Goal: Task Accomplishment & Management: Manage account settings

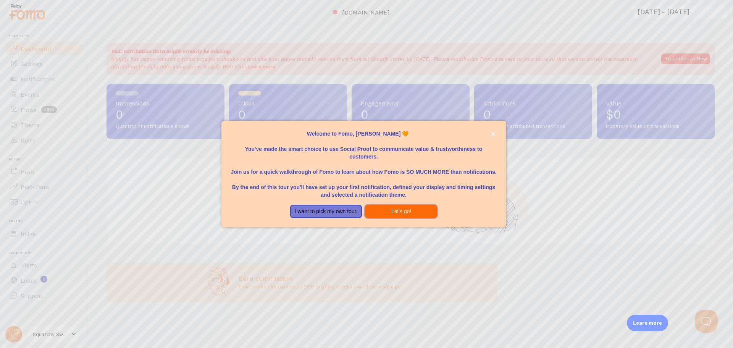
click at [392, 207] on button "Let's go!" at bounding box center [401, 212] width 72 height 14
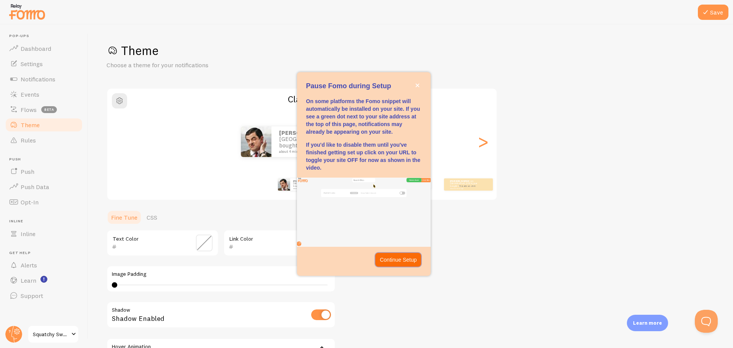
click at [403, 265] on button "Continue Setup" at bounding box center [398, 260] width 46 height 14
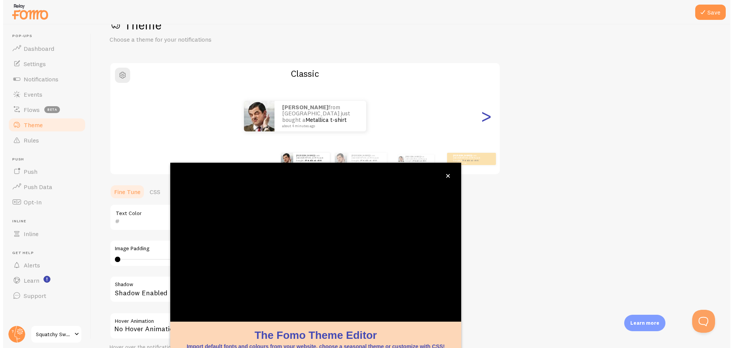
scroll to position [31, 0]
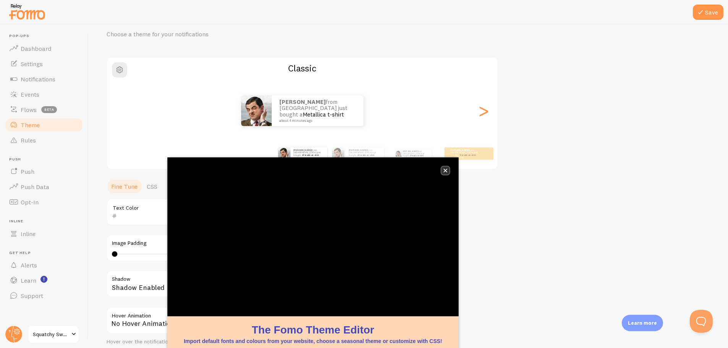
click at [446, 170] on icon "close," at bounding box center [445, 170] width 4 height 4
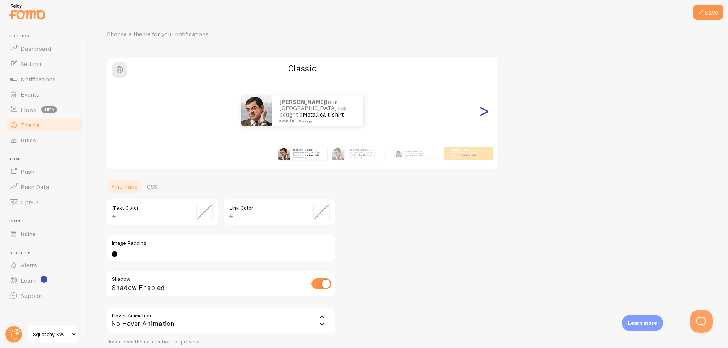
click at [488, 119] on div ">" at bounding box center [483, 110] width 9 height 55
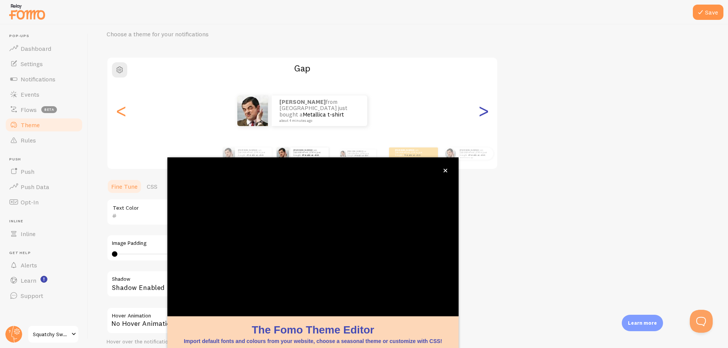
click at [488, 118] on div ">" at bounding box center [483, 110] width 9 height 55
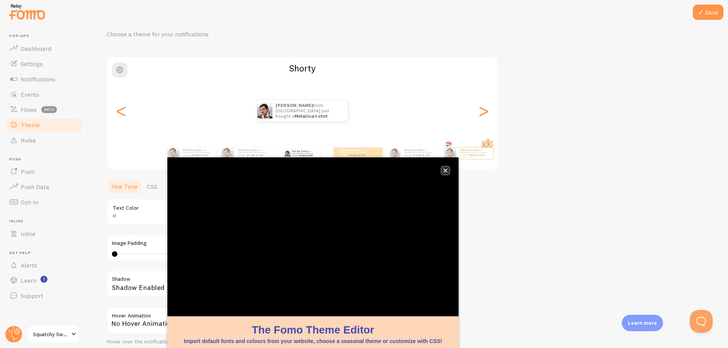
click at [444, 170] on icon "close," at bounding box center [445, 170] width 4 height 4
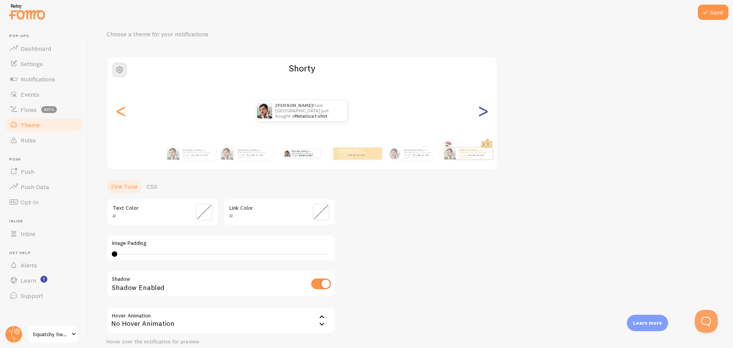
click at [485, 114] on div ">" at bounding box center [483, 110] width 9 height 55
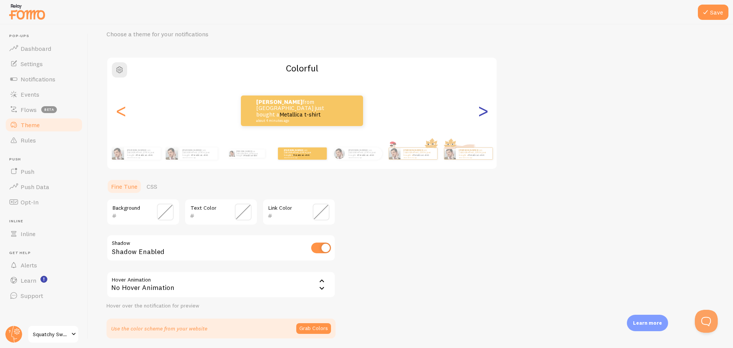
click at [485, 114] on div ">" at bounding box center [483, 110] width 9 height 55
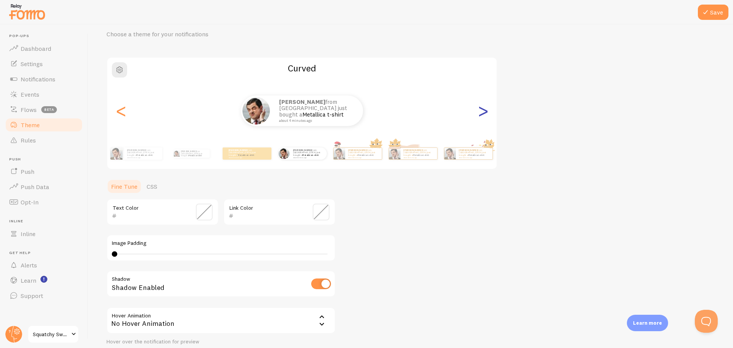
click at [485, 114] on div ">" at bounding box center [483, 110] width 9 height 55
type input "0"
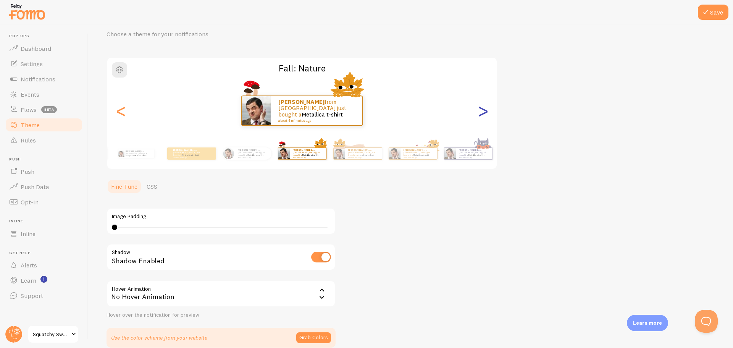
click at [485, 114] on div ">" at bounding box center [483, 110] width 9 height 55
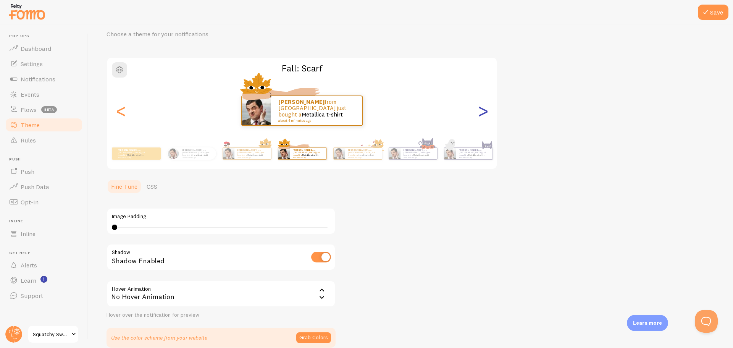
click at [485, 112] on div ">" at bounding box center [483, 110] width 9 height 55
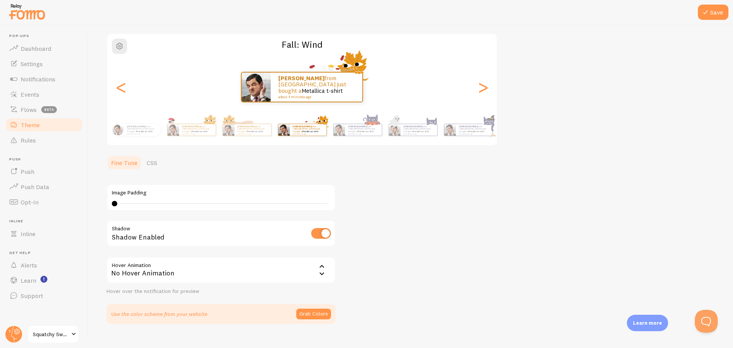
scroll to position [67, 0]
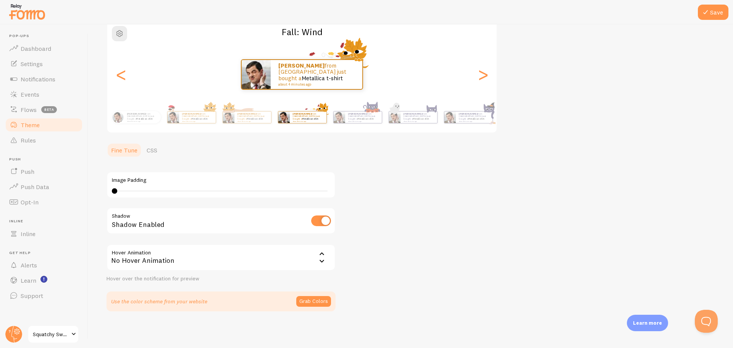
click at [165, 261] on div "No Hover Animation" at bounding box center [221, 257] width 229 height 27
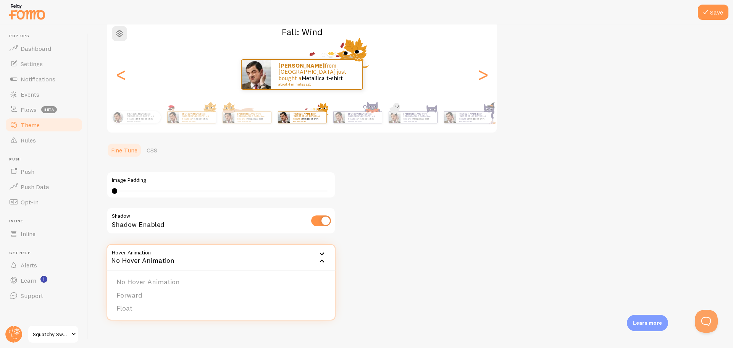
click at [443, 261] on div "Theme Choose a theme for your notifications Fall: Wind [PERSON_NAME] from [GEOG…" at bounding box center [411, 144] width 608 height 336
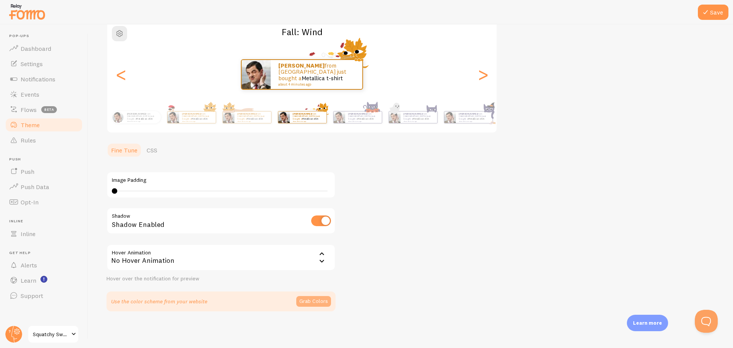
click at [308, 302] on button "Grab Colors" at bounding box center [313, 301] width 35 height 11
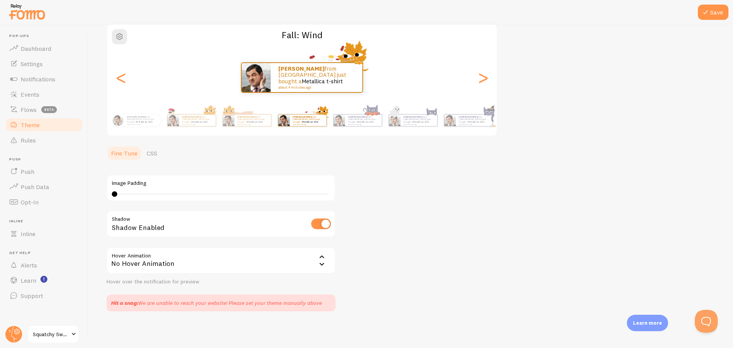
scroll to position [64, 0]
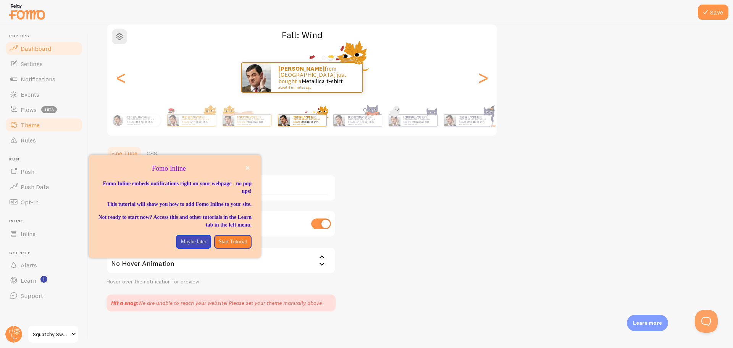
click at [30, 47] on span "Dashboard" at bounding box center [36, 49] width 31 height 8
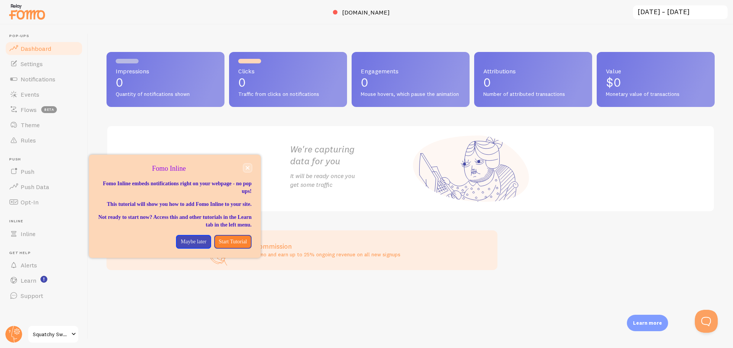
click at [250, 169] on button "close," at bounding box center [248, 168] width 8 height 8
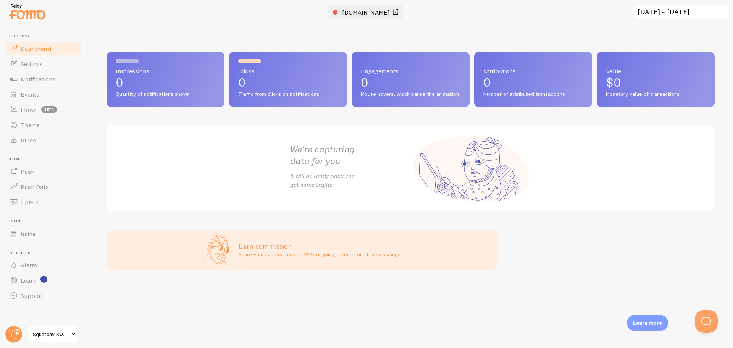
click at [333, 11] on div at bounding box center [335, 12] width 5 height 5
click at [47, 68] on link "Settings" at bounding box center [44, 63] width 79 height 15
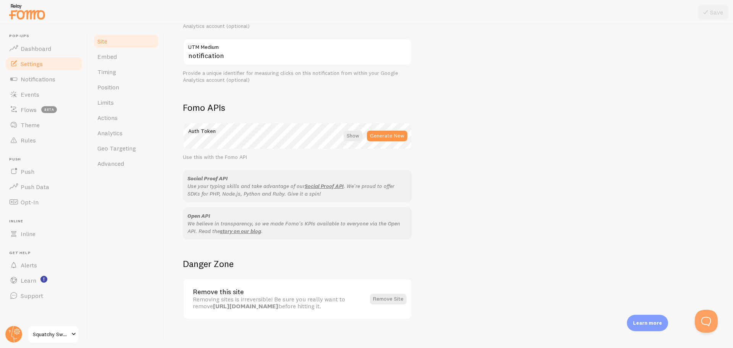
scroll to position [373, 0]
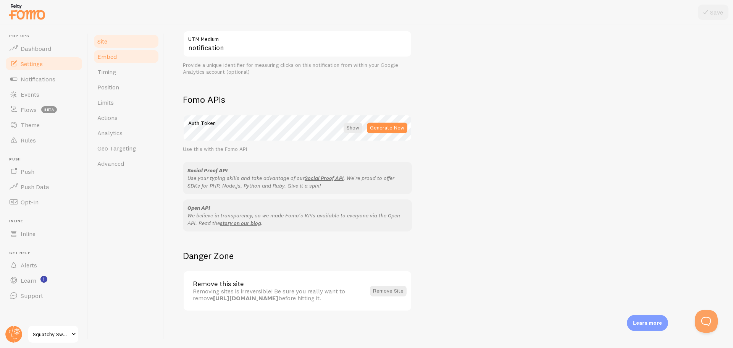
click at [114, 52] on link "Embed" at bounding box center [126, 56] width 67 height 15
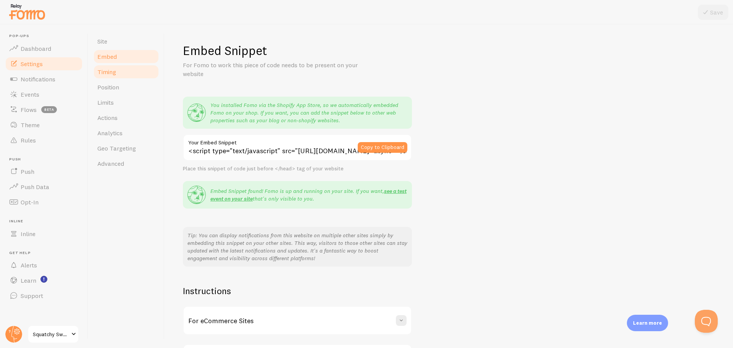
click at [120, 67] on link "Timing" at bounding box center [126, 71] width 67 height 15
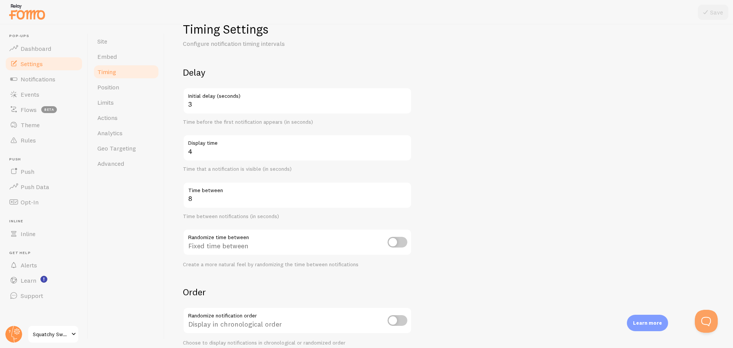
scroll to position [38, 0]
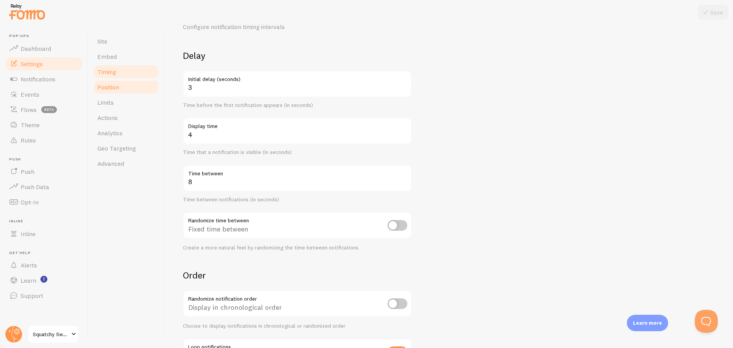
click at [113, 90] on span "Position" at bounding box center [108, 87] width 22 height 8
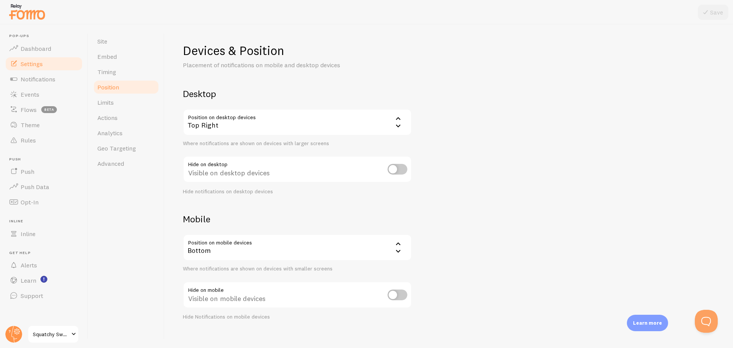
click at [287, 122] on div "Top Right" at bounding box center [297, 122] width 229 height 27
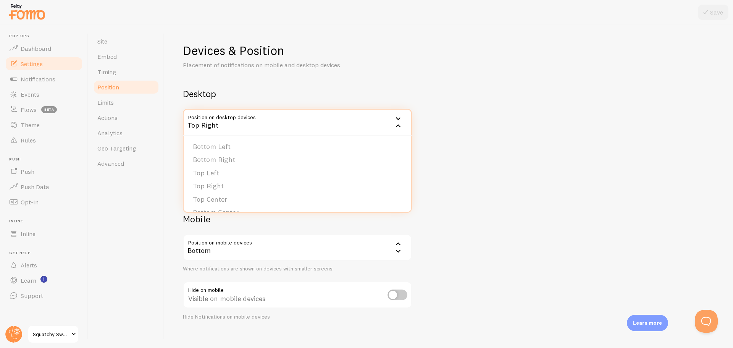
click at [467, 121] on div "Devices & Position Placement of notifications on mobile and desktop devices Des…" at bounding box center [449, 182] width 532 height 278
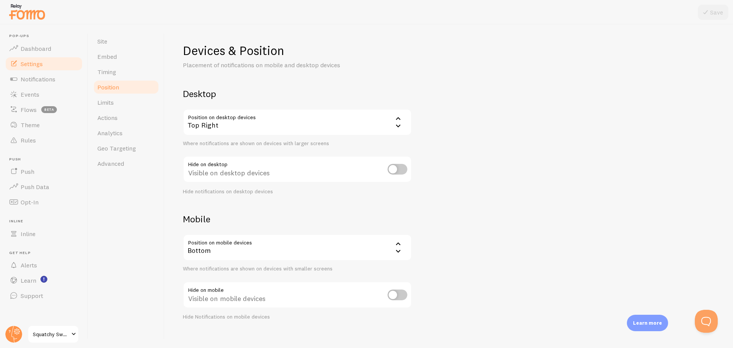
click at [240, 124] on div "Top Right" at bounding box center [297, 122] width 229 height 27
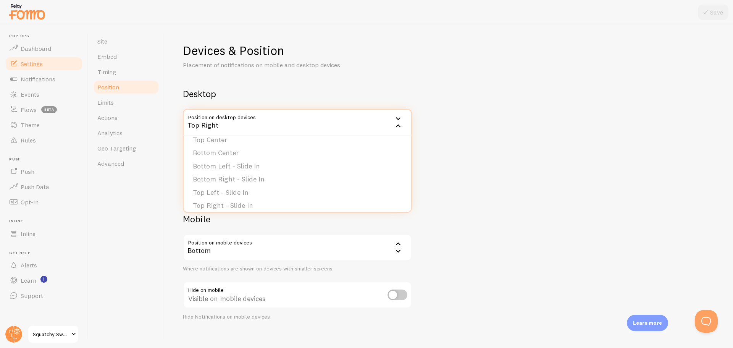
scroll to position [65, 0]
click at [250, 160] on li "Bottom Left - Slide In" at bounding box center [298, 161] width 228 height 13
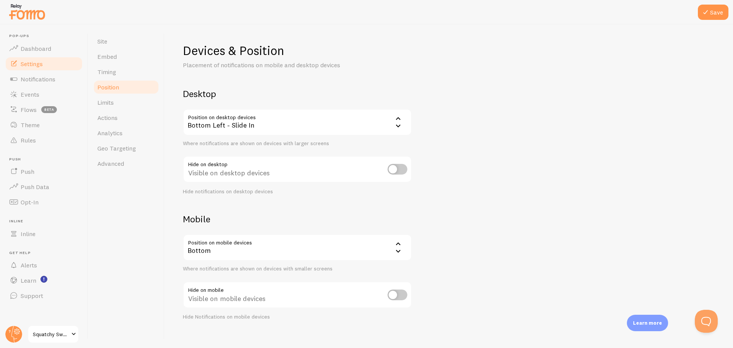
click at [496, 147] on div "Devices & Position Placement of notifications on mobile and desktop devices Des…" at bounding box center [449, 182] width 532 height 278
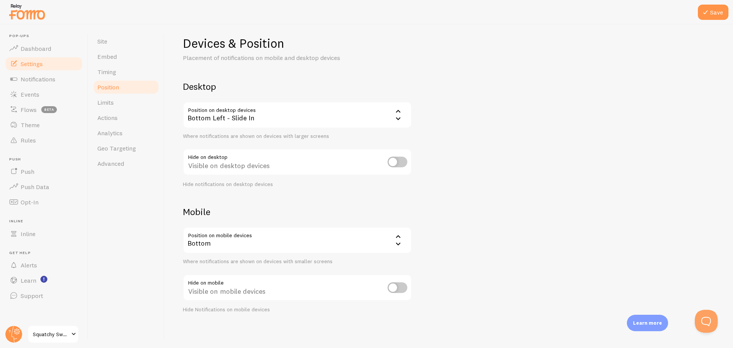
scroll to position [9, 0]
click at [342, 234] on div "Bottom" at bounding box center [297, 238] width 229 height 27
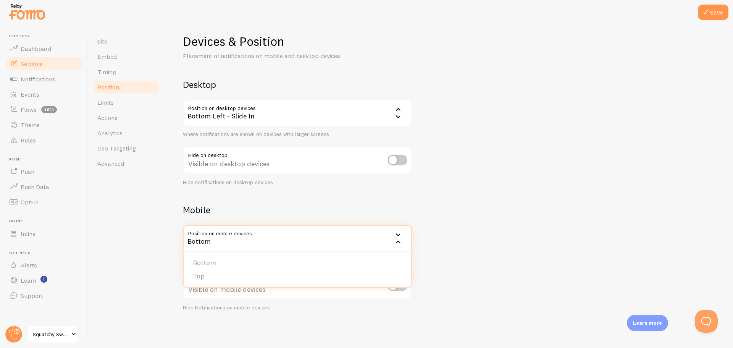
click at [492, 202] on div "Devices & Position Placement of notifications on mobile and desktop devices Des…" at bounding box center [449, 173] width 532 height 278
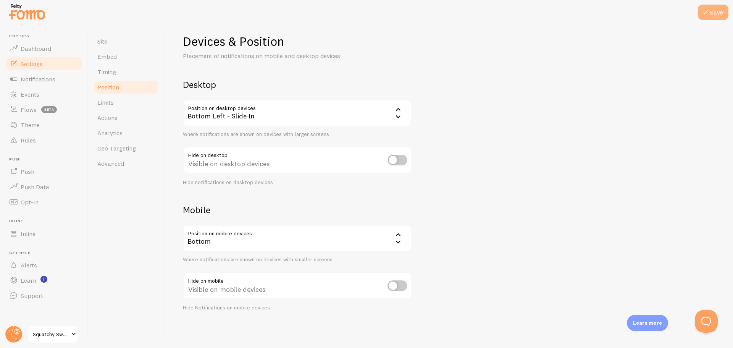
click at [708, 9] on icon at bounding box center [705, 12] width 9 height 9
click at [113, 106] on link "Limits" at bounding box center [126, 102] width 67 height 15
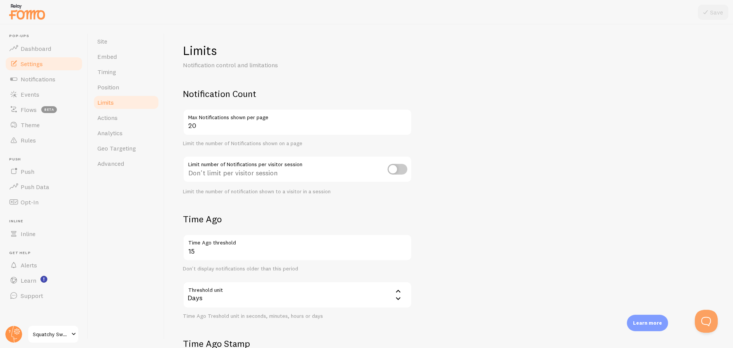
click at [397, 169] on input "checkbox" at bounding box center [398, 169] width 20 height 11
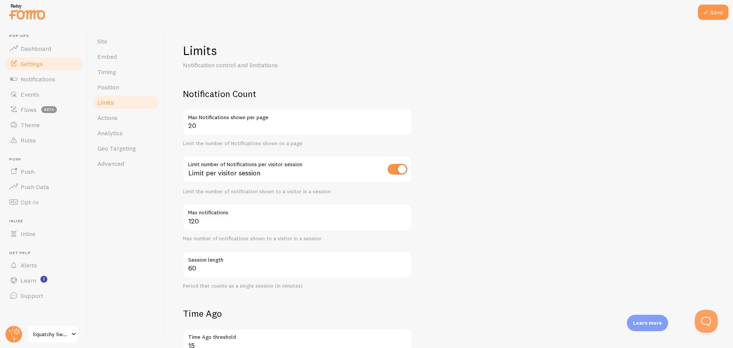
click at [399, 171] on input "checkbox" at bounding box center [398, 169] width 20 height 11
checkbox input "false"
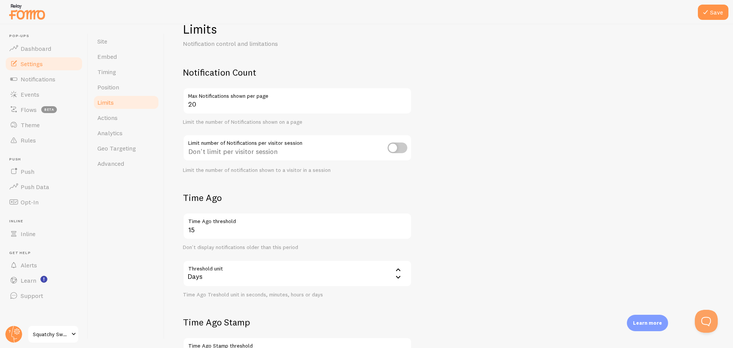
scroll to position [38, 0]
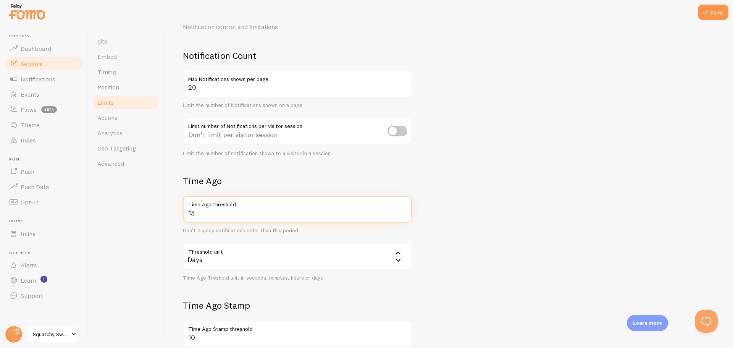
click at [209, 210] on input "15" at bounding box center [297, 209] width 229 height 27
click at [493, 218] on form "Notification Count 20 Max Notifications shown per page Limit the number of Noti…" at bounding box center [449, 228] width 532 height 356
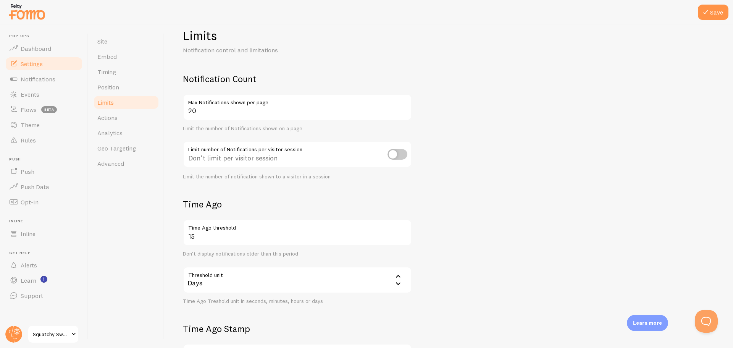
scroll to position [0, 0]
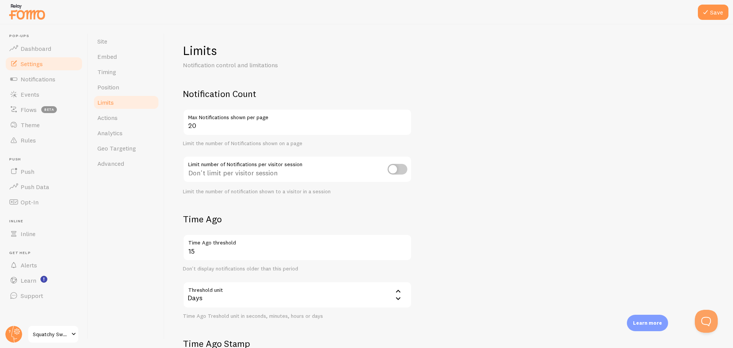
drag, startPoint x: 105, startPoint y: 45, endPoint x: 427, endPoint y: 22, distance: 322.8
click at [105, 45] on link "Site" at bounding box center [126, 41] width 67 height 15
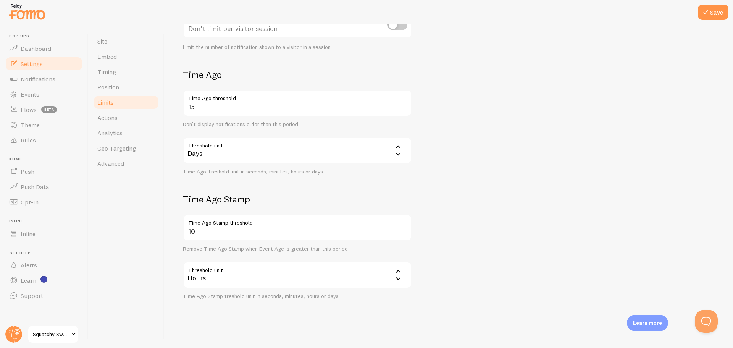
scroll to position [147, 0]
click at [130, 117] on link "Actions" at bounding box center [126, 117] width 67 height 15
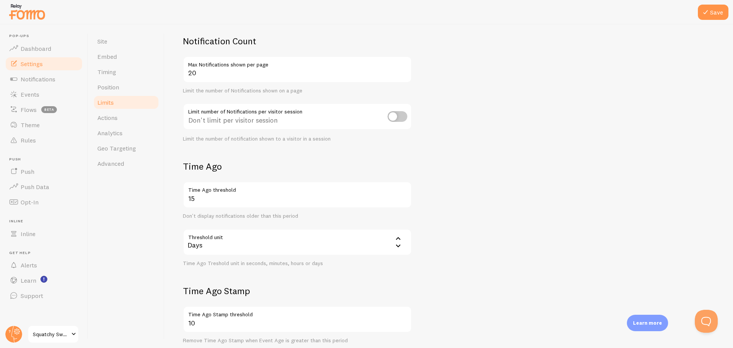
scroll to position [0, 0]
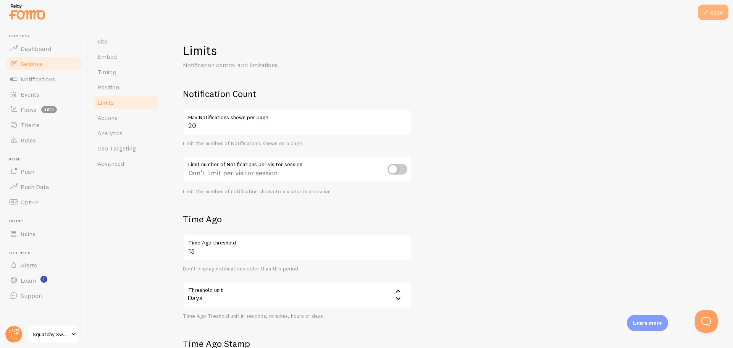
click at [707, 9] on icon at bounding box center [705, 12] width 9 height 9
click at [125, 122] on link "Actions" at bounding box center [126, 117] width 67 height 15
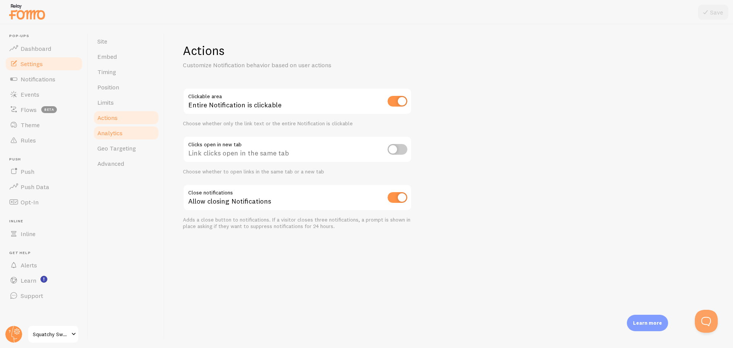
click at [142, 132] on link "Analytics" at bounding box center [126, 132] width 67 height 15
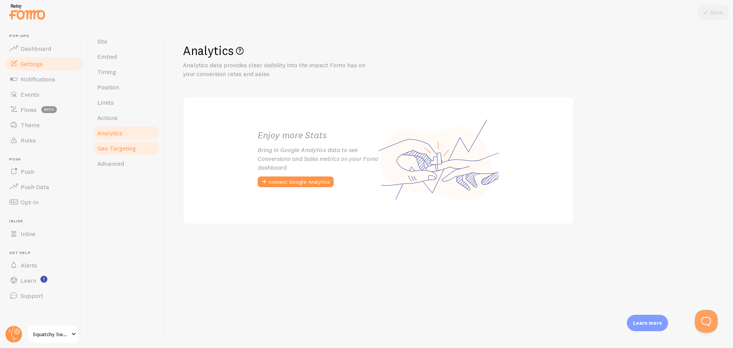
click at [120, 149] on span "Geo Targeting" at bounding box center [116, 148] width 39 height 8
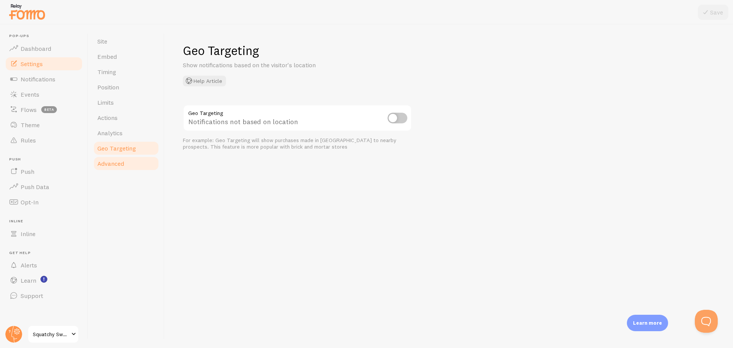
click at [118, 159] on link "Advanced" at bounding box center [126, 163] width 67 height 15
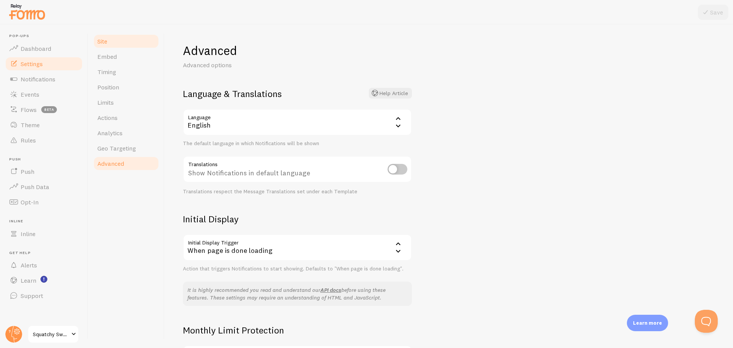
click at [112, 45] on link "Site" at bounding box center [126, 41] width 67 height 15
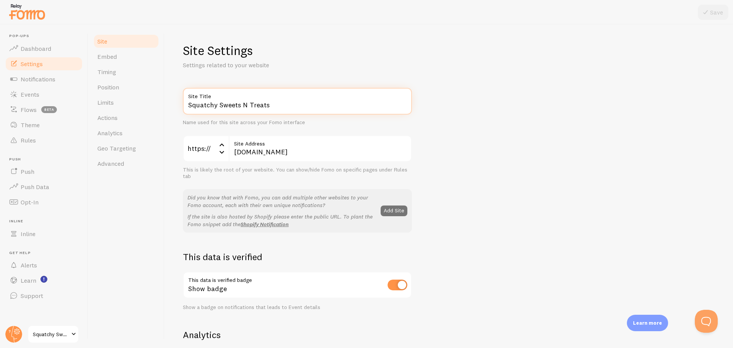
click at [228, 107] on input "Squatchy Sweets N Treats" at bounding box center [297, 101] width 229 height 27
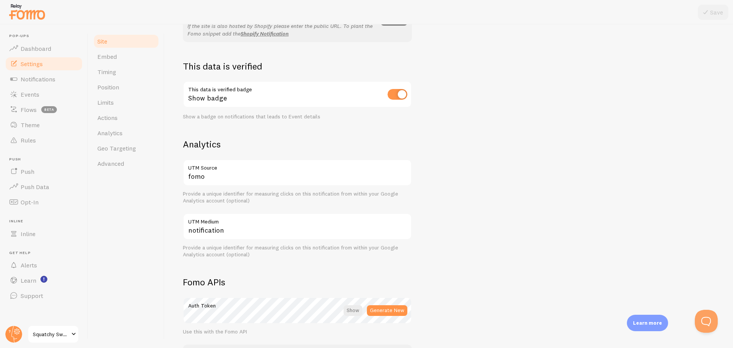
scroll to position [191, 0]
click at [55, 49] on link "Dashboard" at bounding box center [44, 48] width 79 height 15
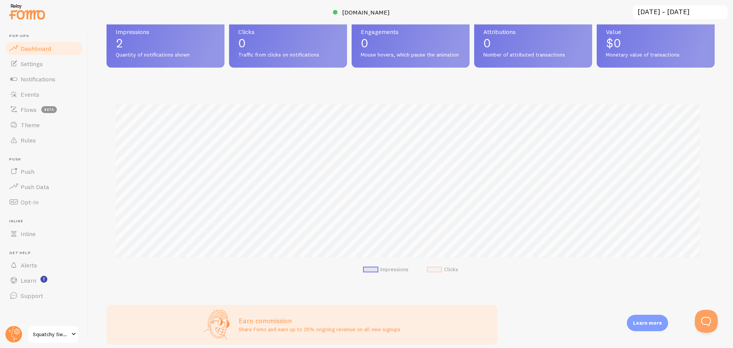
scroll to position [79, 0]
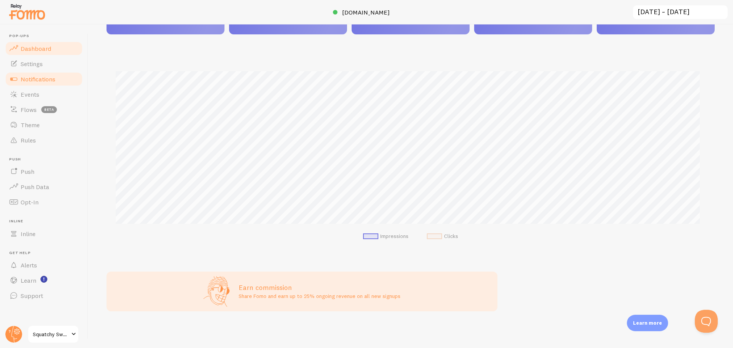
click at [53, 78] on span "Notifications" at bounding box center [38, 79] width 35 height 8
